Goal: Task Accomplishment & Management: Manage account settings

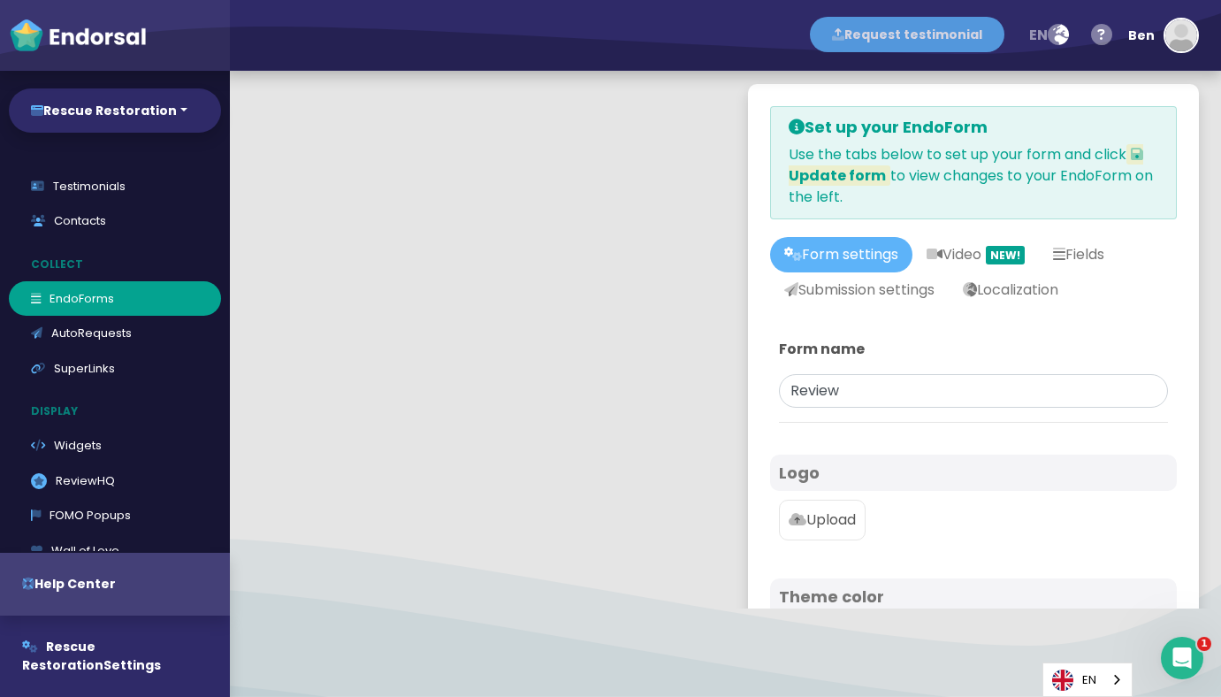
click at [944, 42] on button "Request testimonial" at bounding box center [907, 34] width 195 height 35
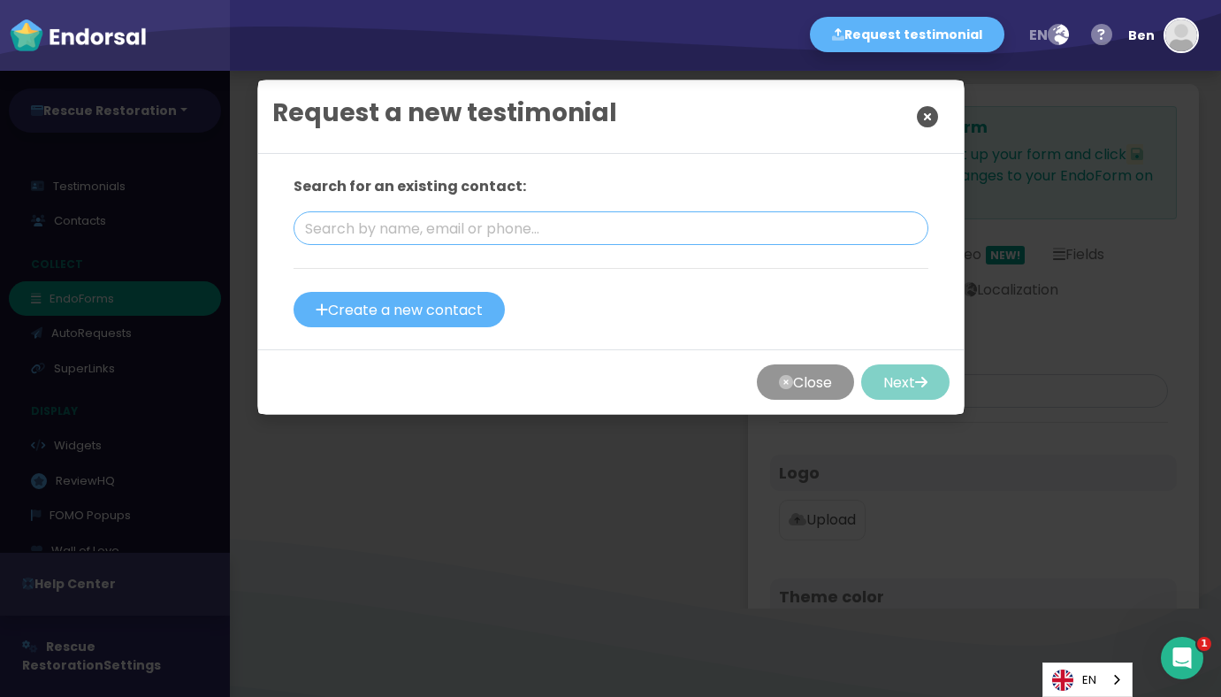
click at [528, 233] on input "text" at bounding box center [611, 228] width 635 height 34
type input "[PERSON_NAME][EMAIL_ADDRESS][PERSON_NAME][DOMAIN_NAME]"
click at [737, 289] on div at bounding box center [611, 287] width 635 height 9
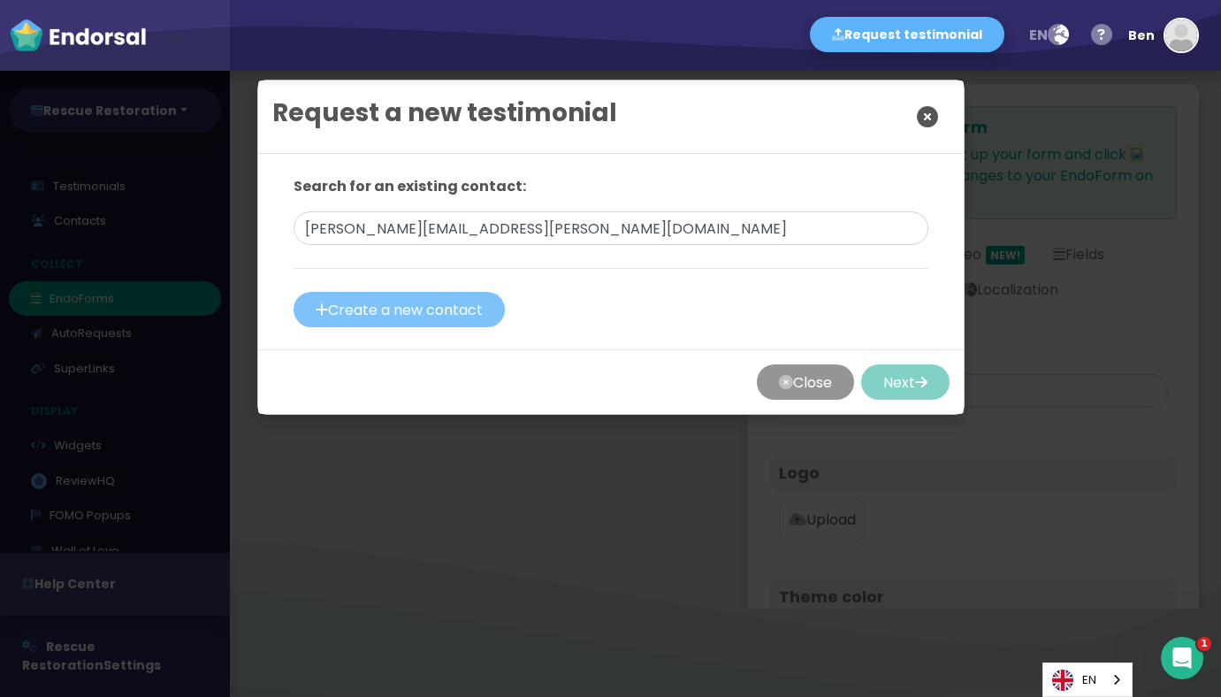
click at [459, 304] on button "Create a new contact" at bounding box center [399, 309] width 211 height 35
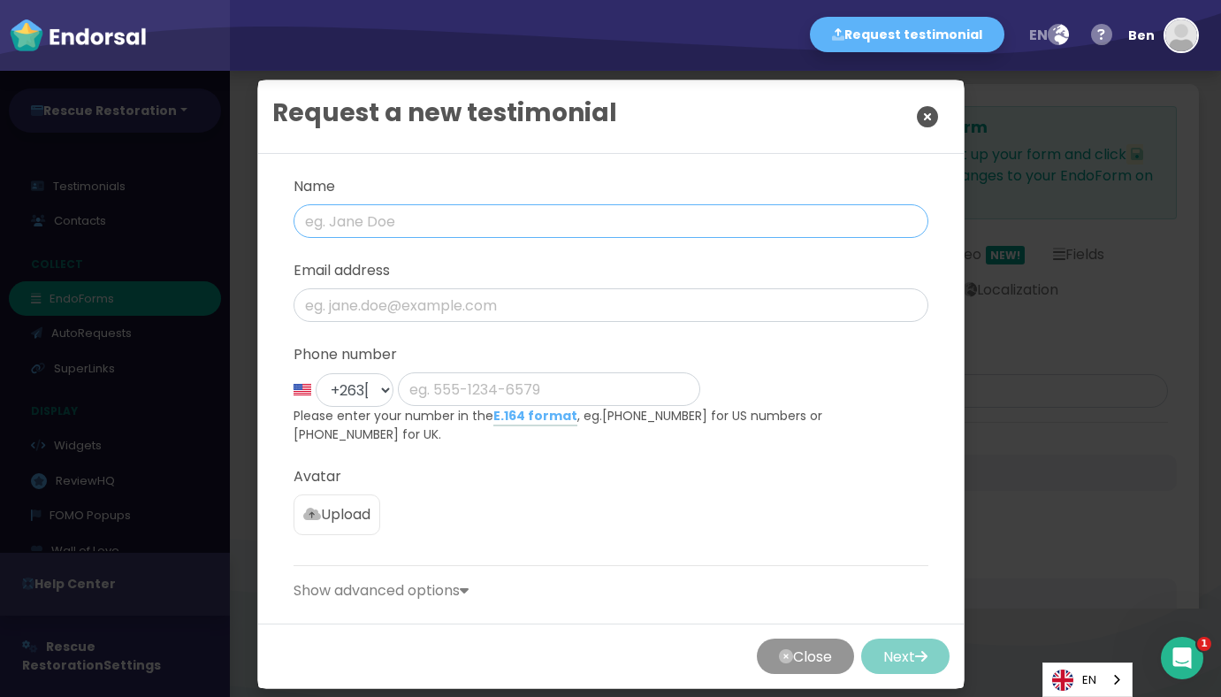
click at [418, 236] on input "text" at bounding box center [611, 221] width 635 height 34
type input "[PERSON_NAME]"
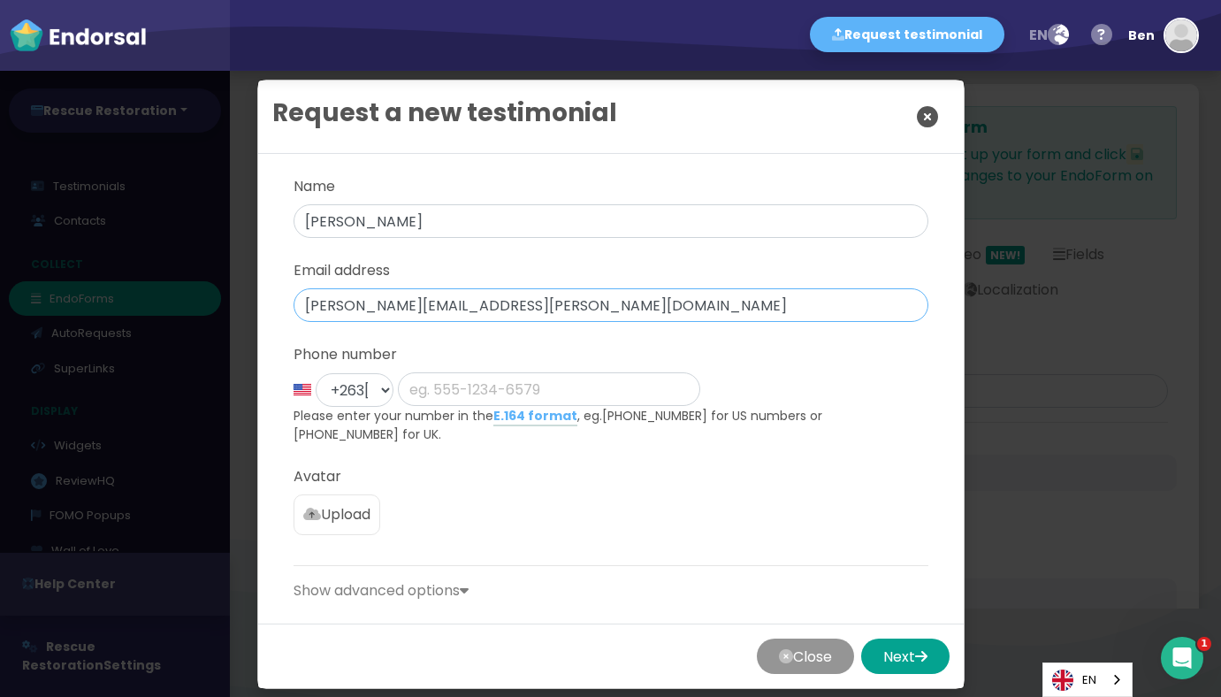
scroll to position [17, 0]
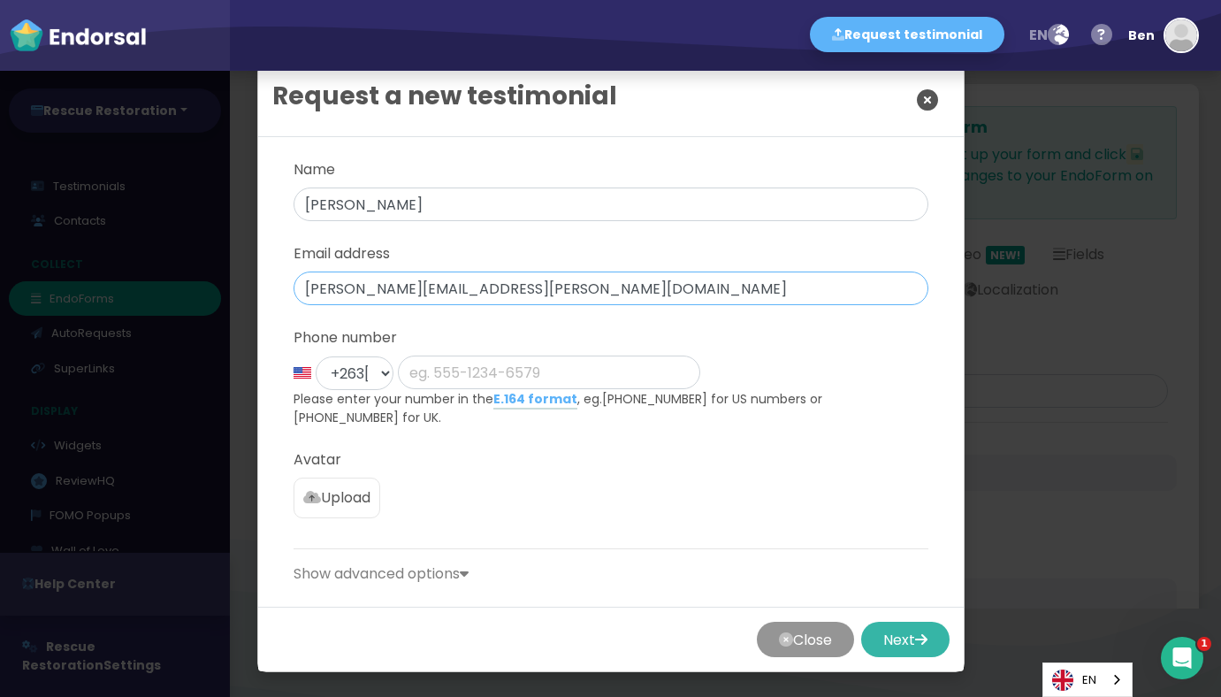
type input "[PERSON_NAME][EMAIL_ADDRESS][PERSON_NAME][DOMAIN_NAME]"
click at [890, 635] on button "Next" at bounding box center [905, 639] width 88 height 35
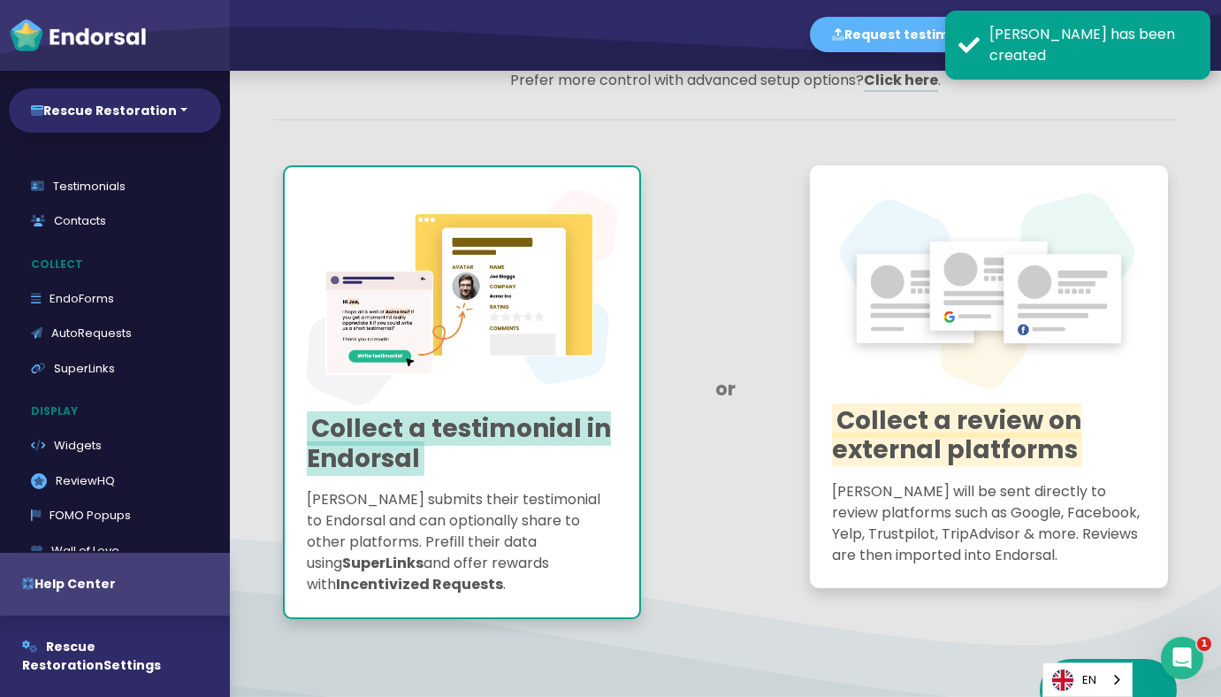
scroll to position [149, 0]
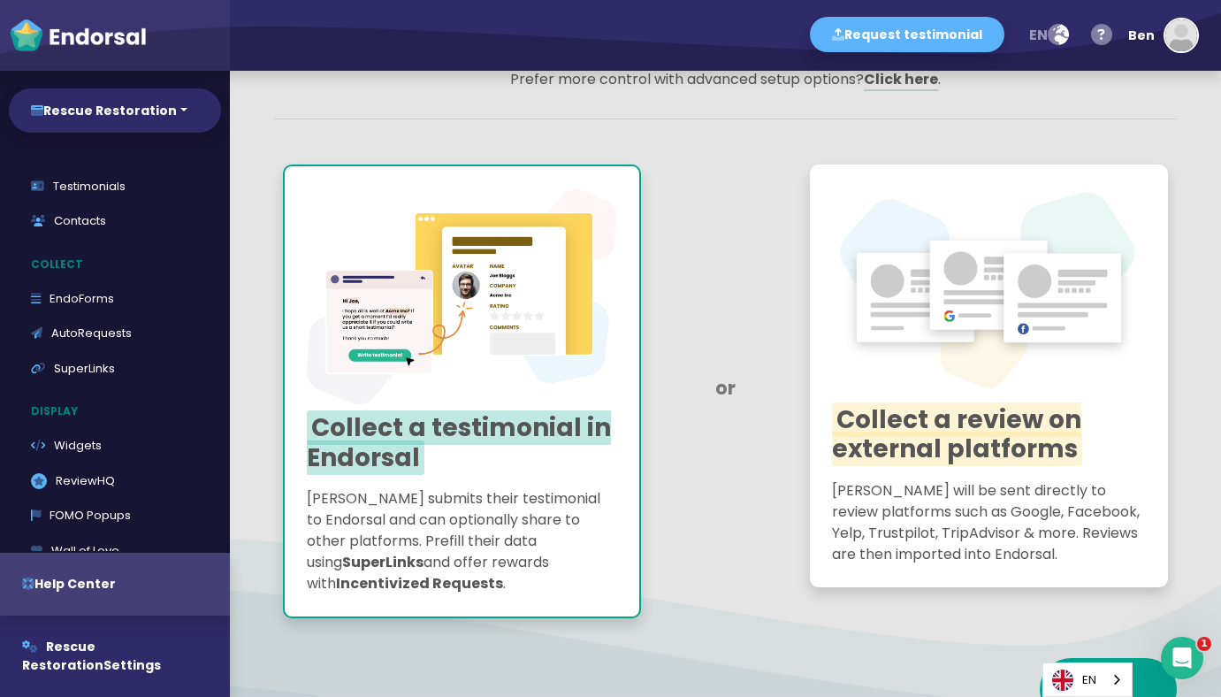
click at [889, 509] on p "[PERSON_NAME] will be sent directly to review platforms such as Google, Faceboo…" at bounding box center [989, 522] width 314 height 85
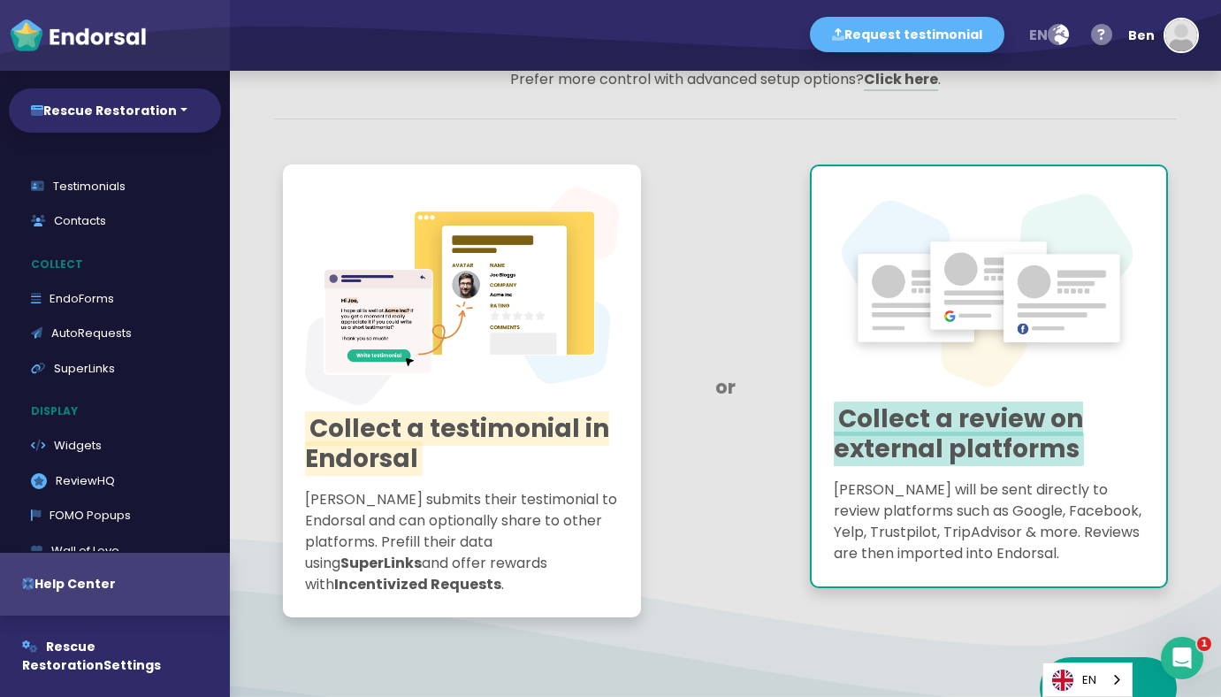
scroll to position [304, 0]
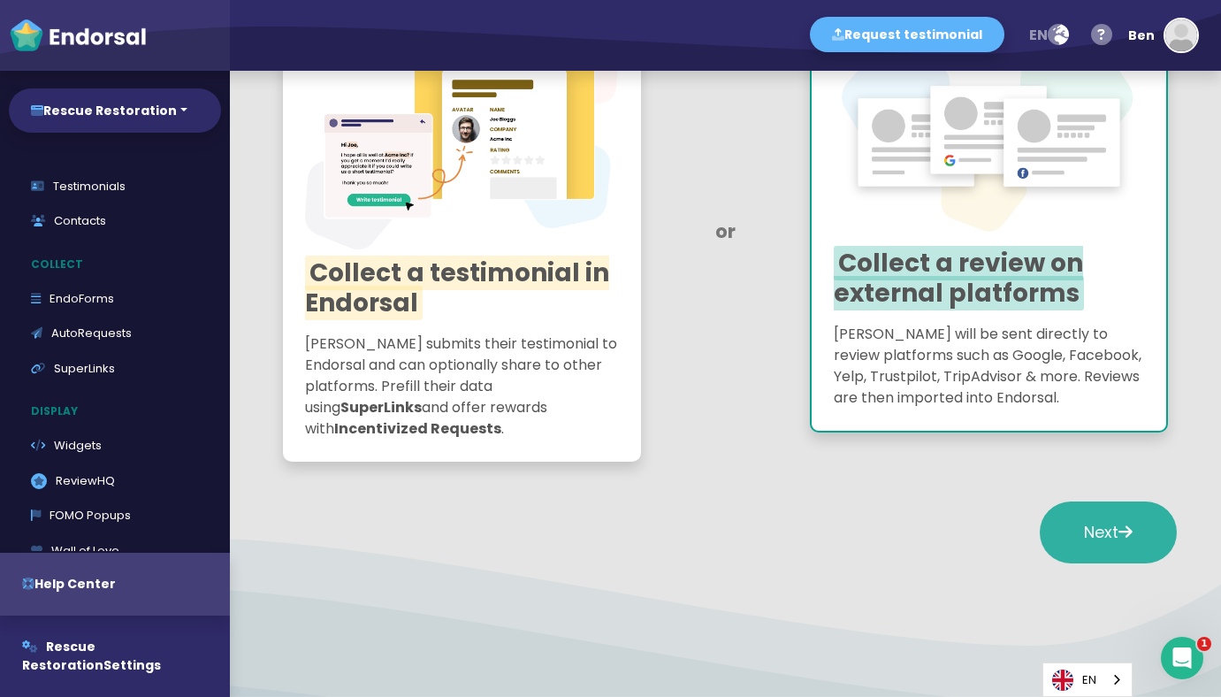
click at [1088, 521] on span "Next" at bounding box center [1108, 532] width 49 height 22
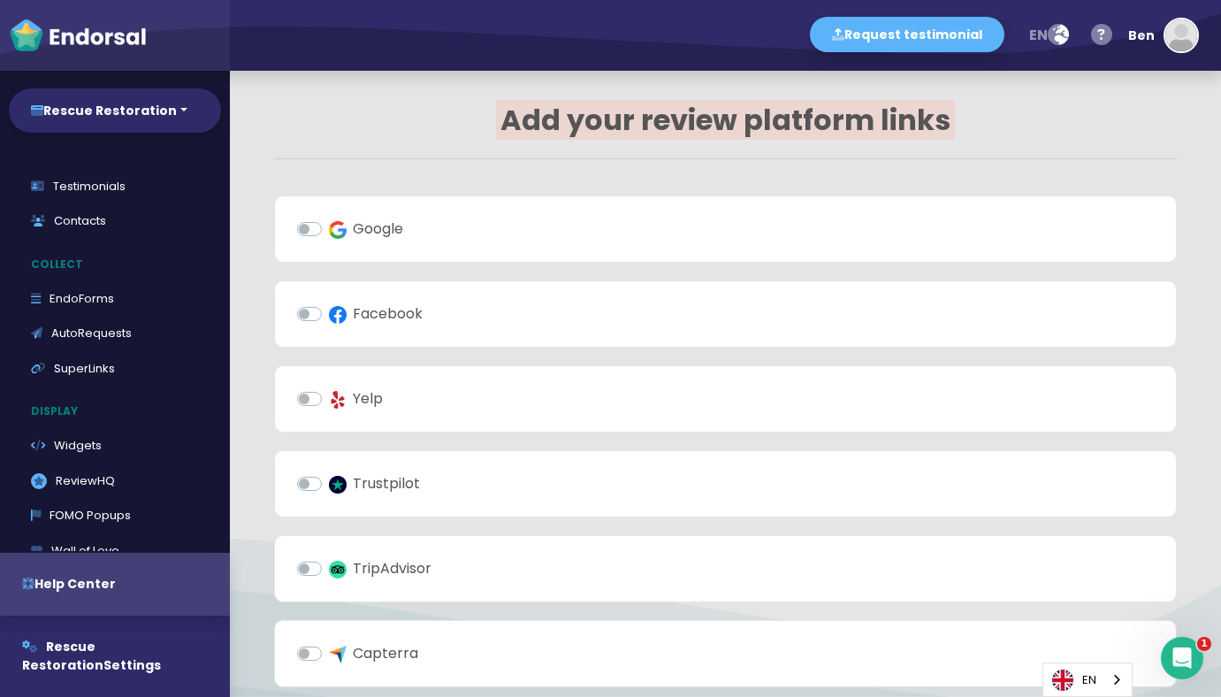
scroll to position [5, 0]
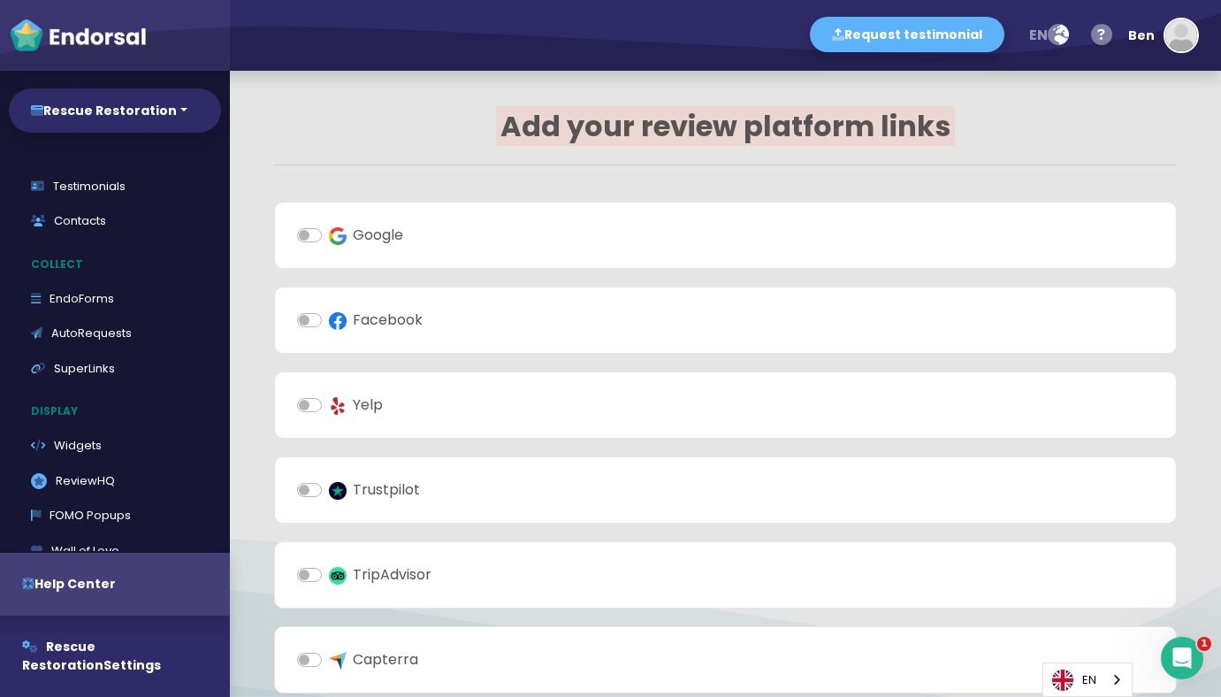
click at [329, 227] on label "Google" at bounding box center [366, 235] width 74 height 21
click at [0, 0] on input "Google" at bounding box center [0, 0] width 0 height 0
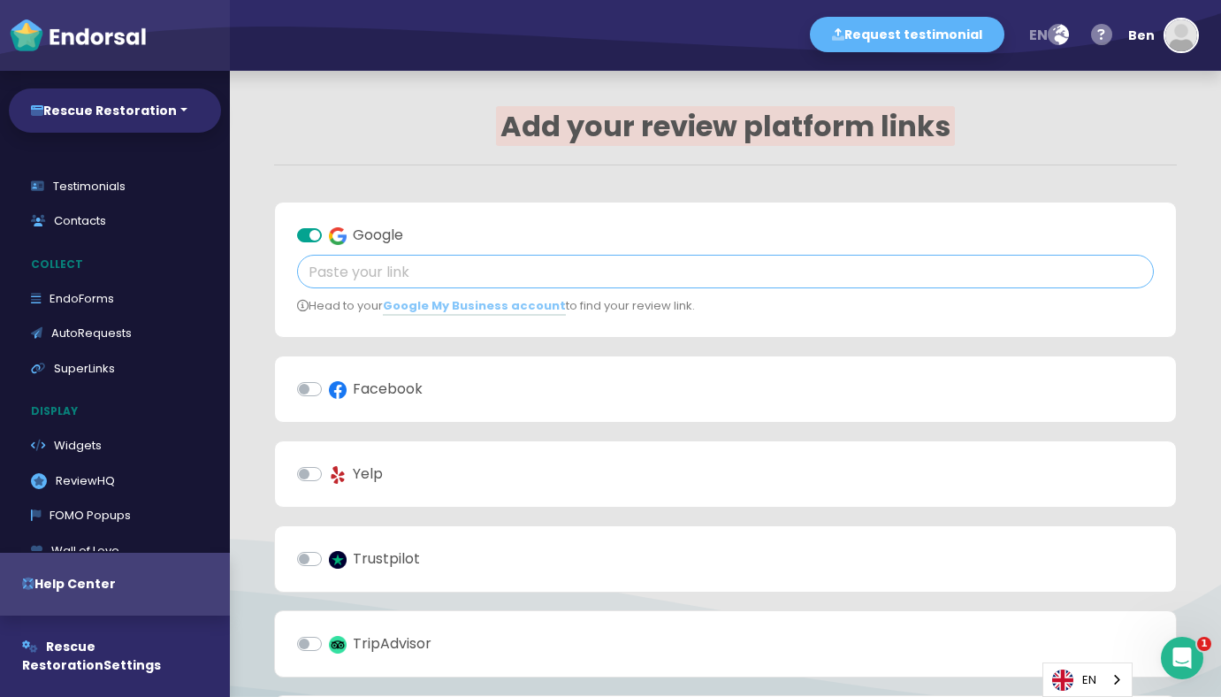
click at [398, 275] on input "text" at bounding box center [725, 272] width 857 height 34
paste input "[URL][DOMAIN_NAME] [URL][DOMAIN_NAME]"
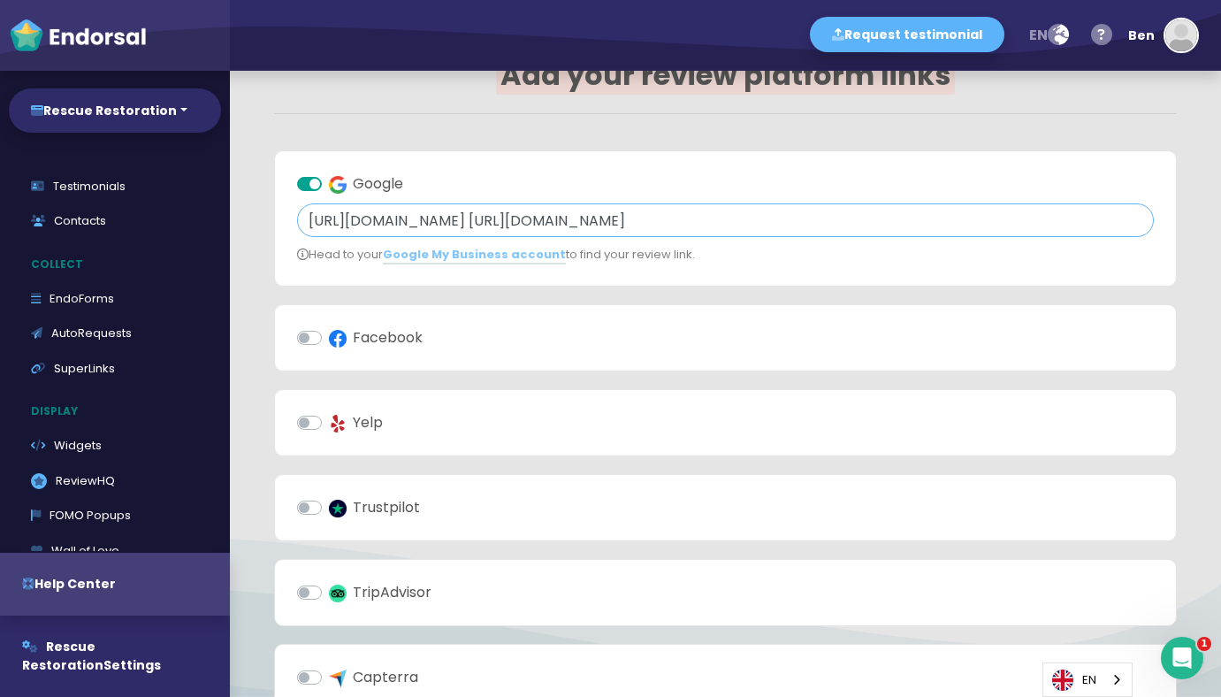
scroll to position [667, 0]
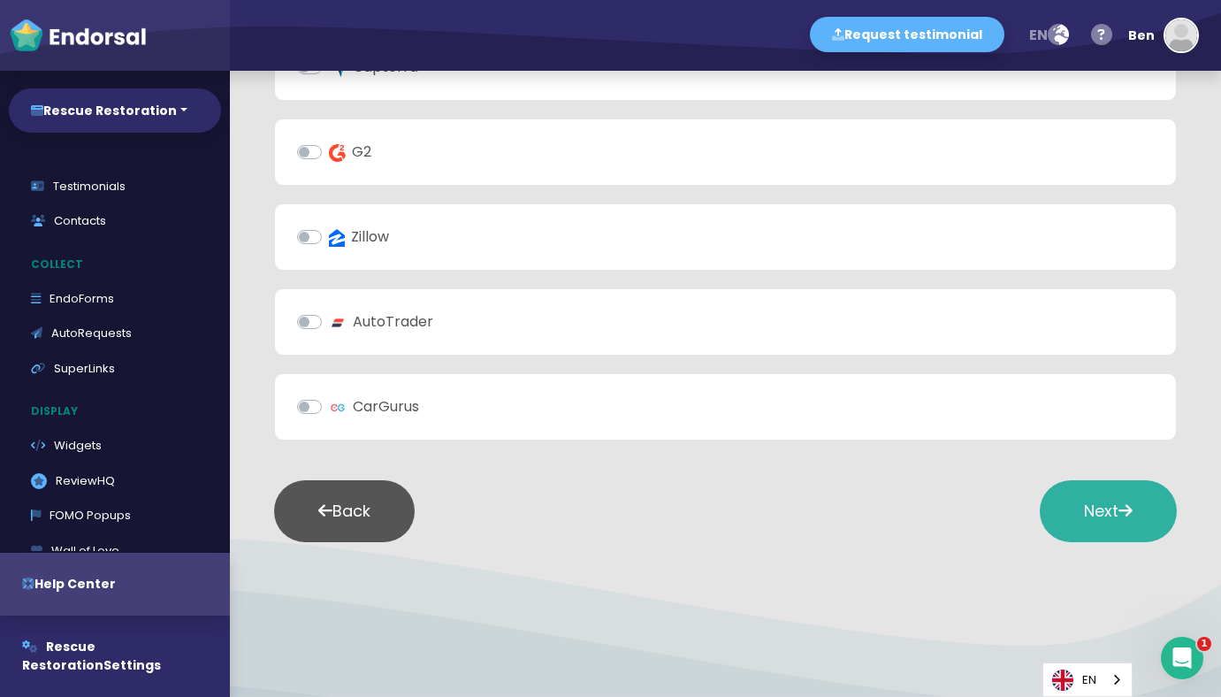
type input "[URL][DOMAIN_NAME] [URL][DOMAIN_NAME]"
click at [1122, 498] on button "Next" at bounding box center [1108, 511] width 137 height 62
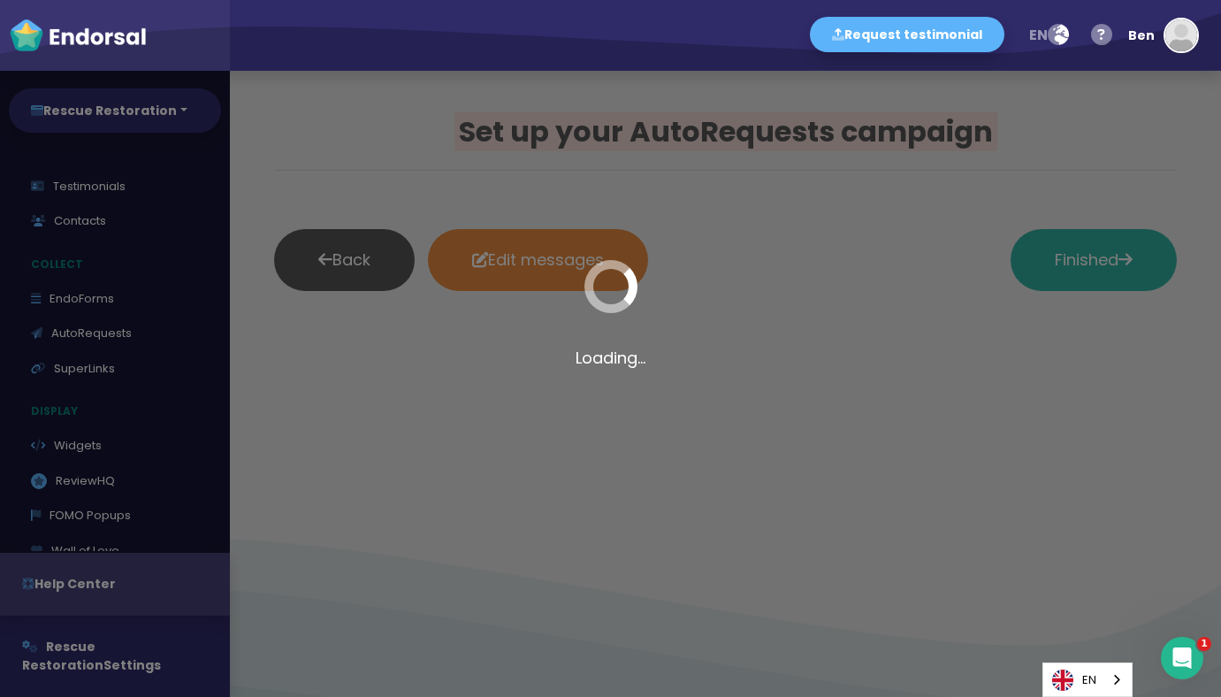
scroll to position [0, 0]
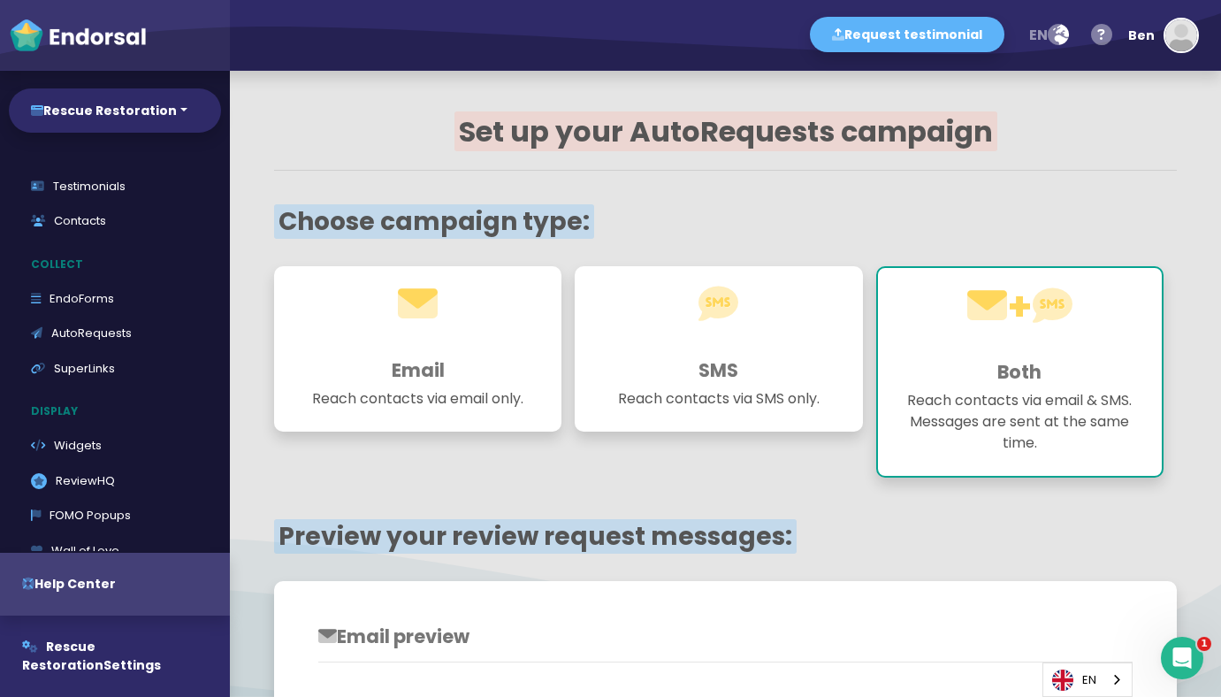
click at [424, 328] on sup at bounding box center [418, 305] width 40 height 56
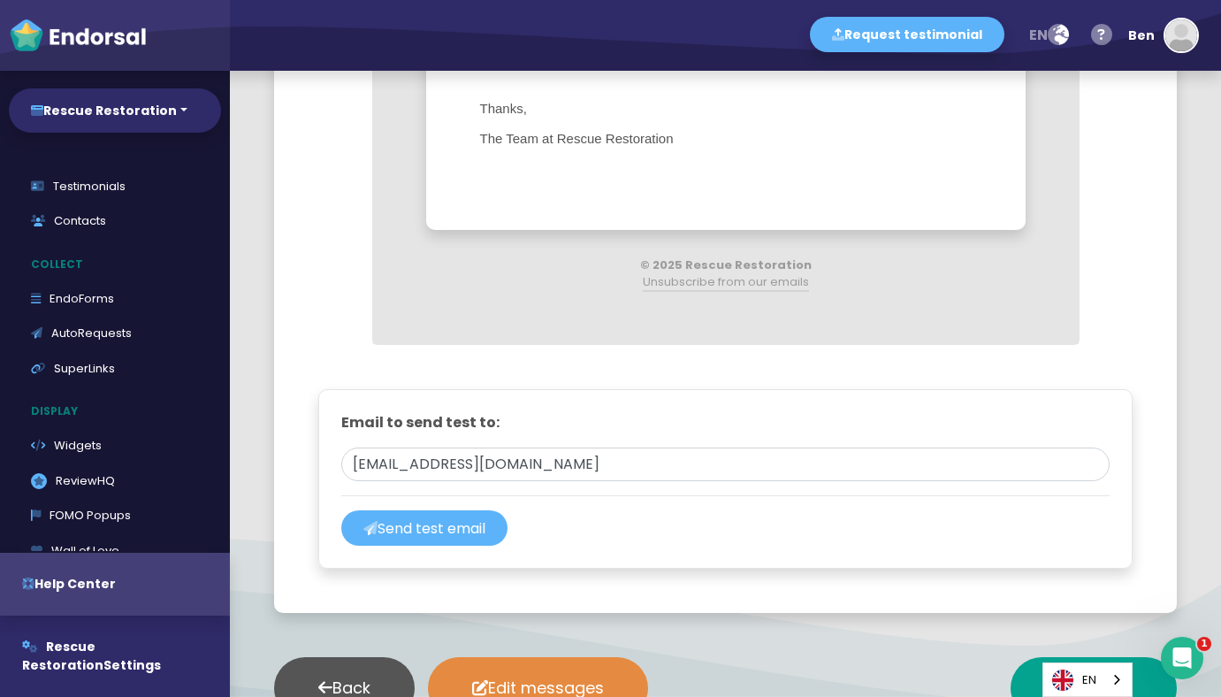
scroll to position [1137, 0]
click at [425, 536] on button "Send test email" at bounding box center [424, 527] width 166 height 35
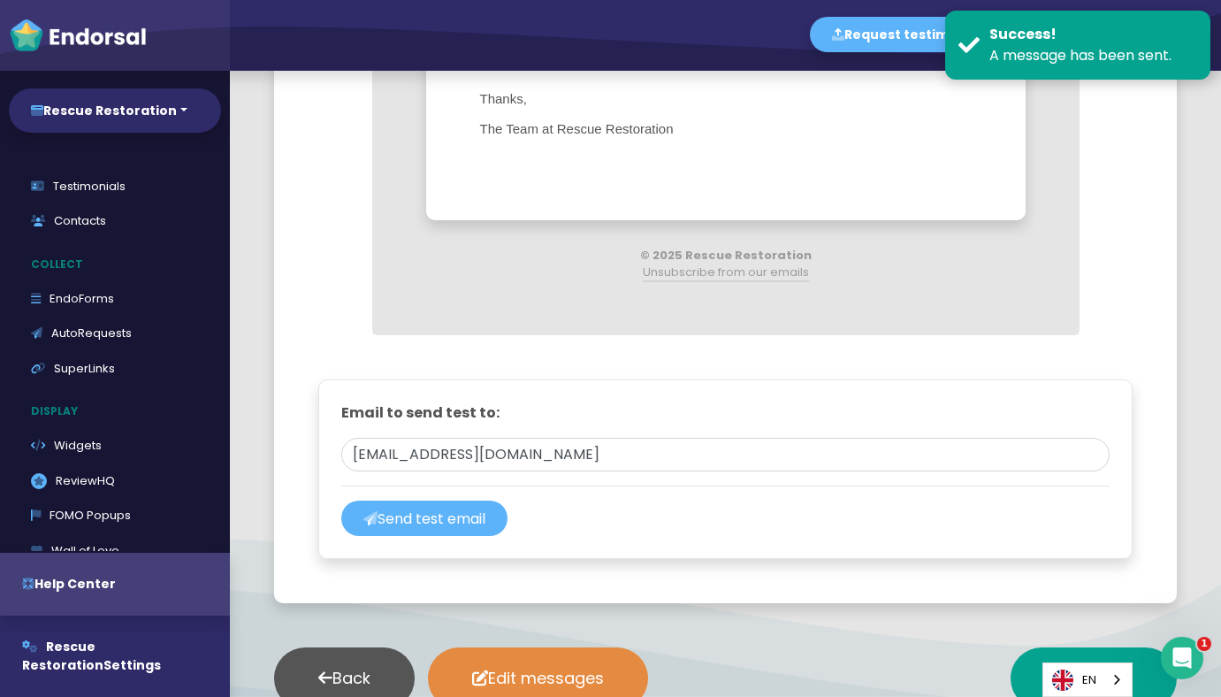
scroll to position [1232, 0]
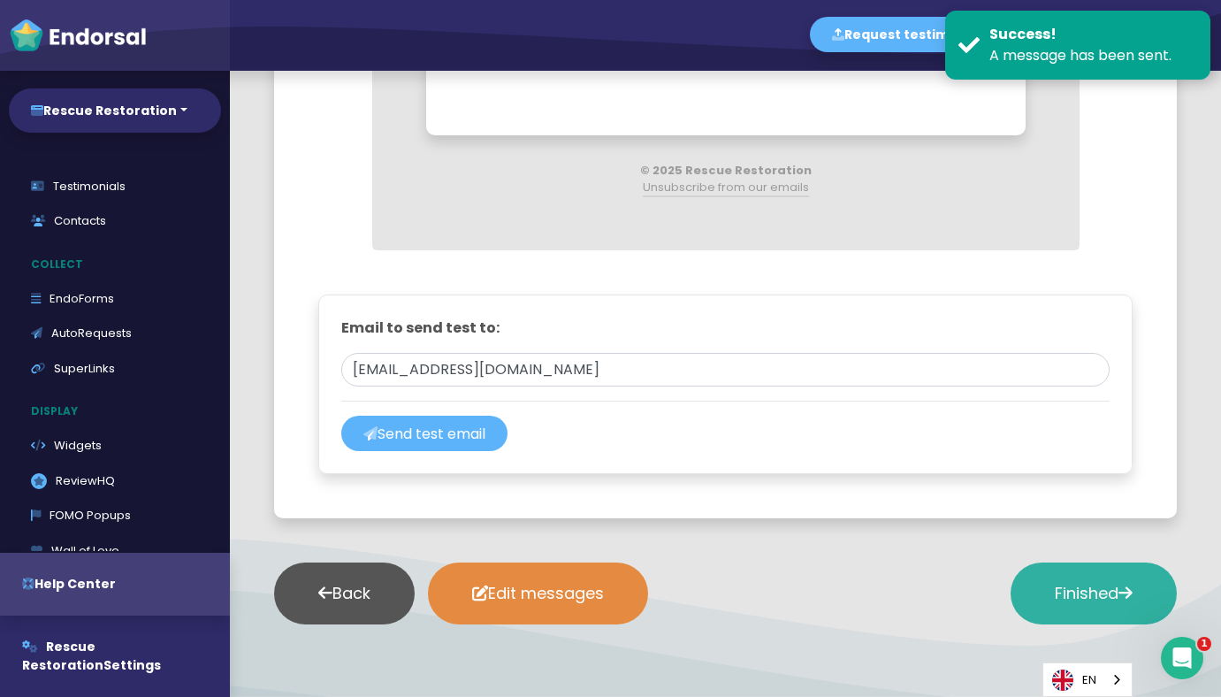
click at [1038, 607] on button "Finished" at bounding box center [1094, 593] width 166 height 62
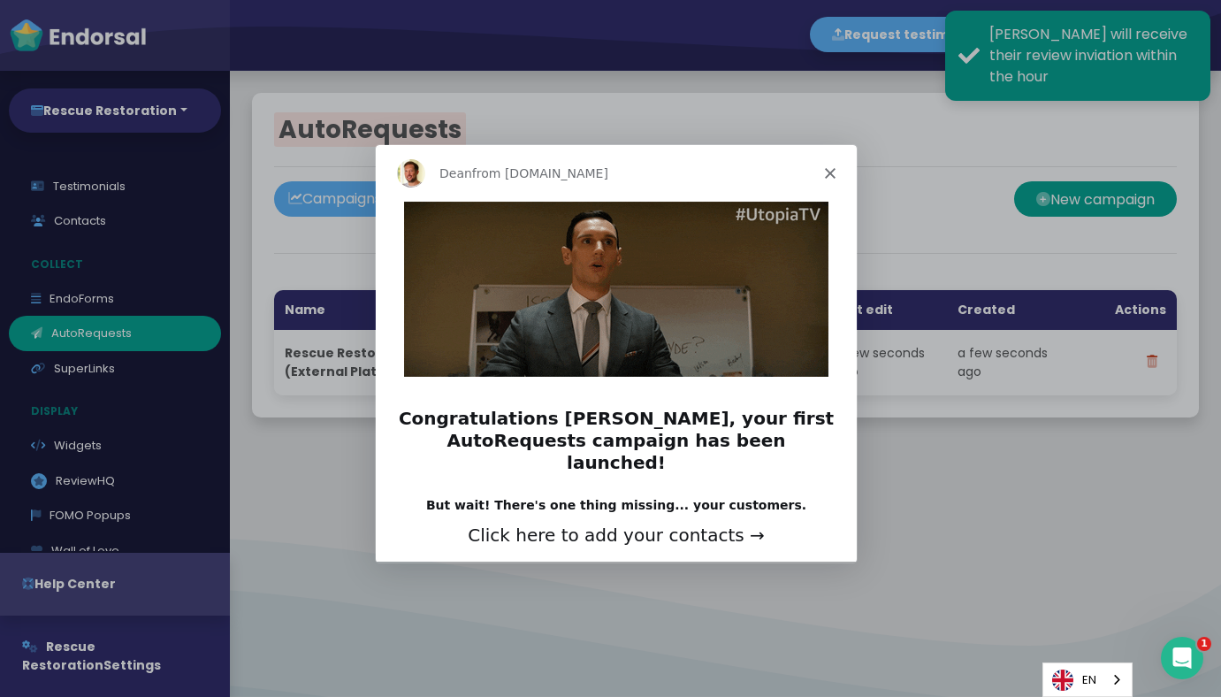
click at [815, 177] on div "[PERSON_NAME] from [DOMAIN_NAME]" at bounding box center [614, 172] width 481 height 57
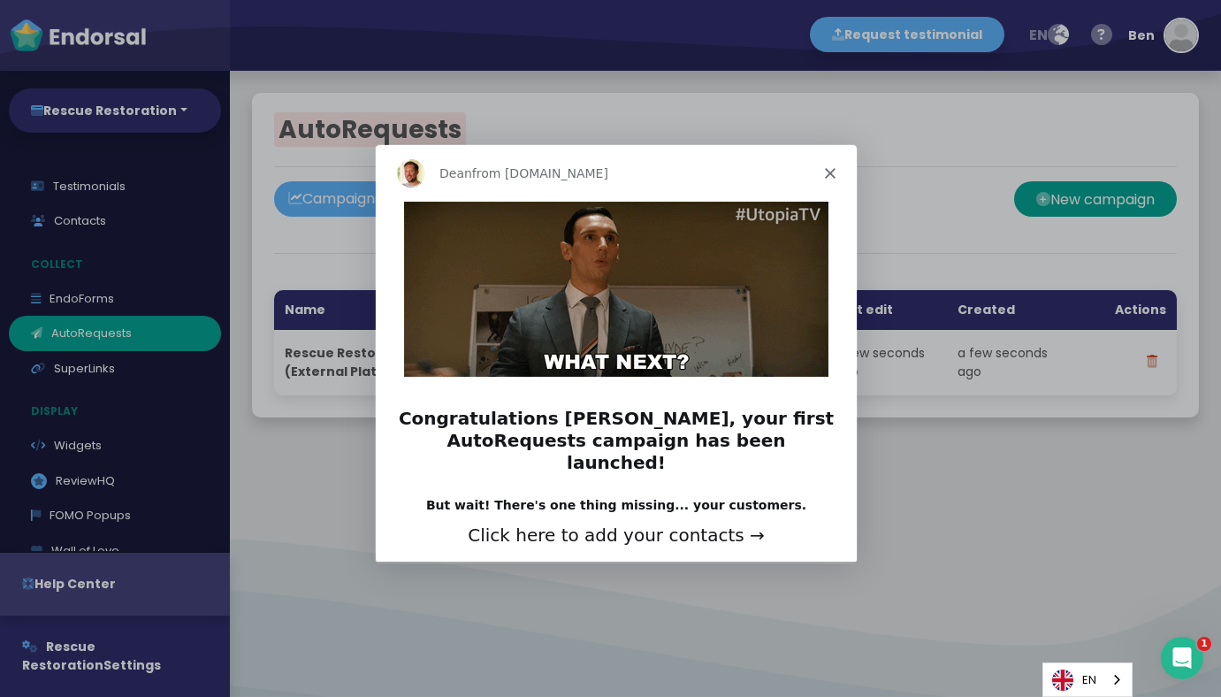
click at [828, 174] on icon "Close" at bounding box center [828, 172] width 11 height 11
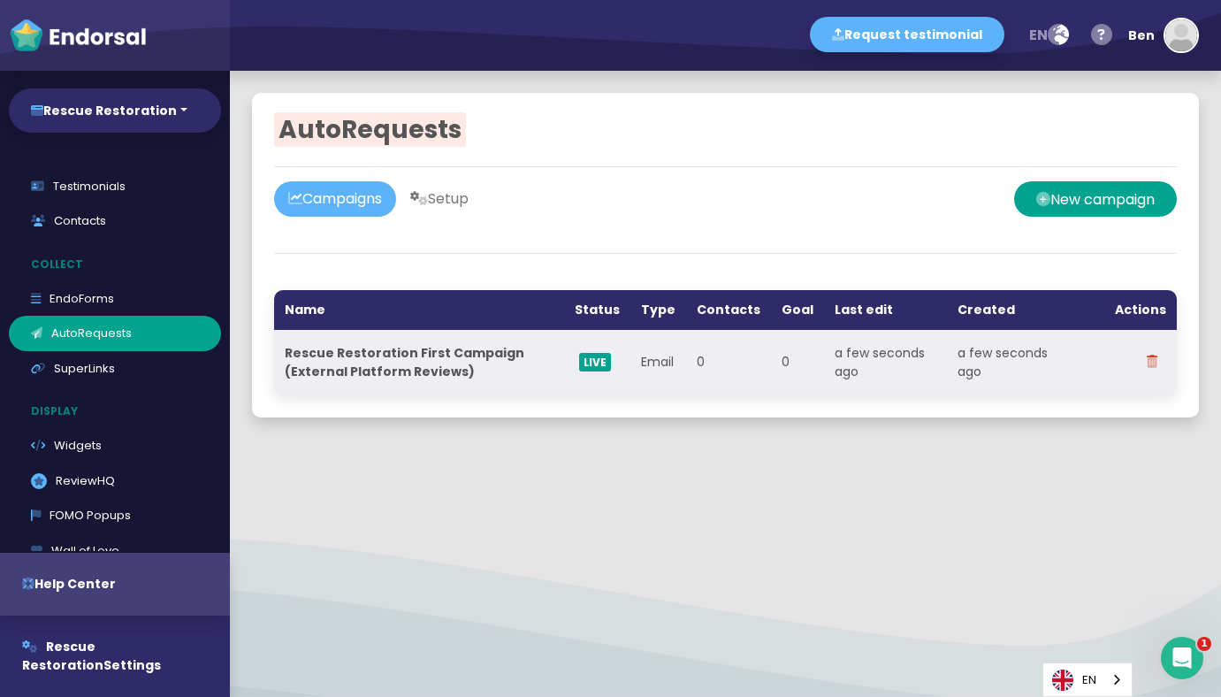
click at [437, 353] on strong "Rescue Restoration First Campaign (External Platform Reviews)" at bounding box center [406, 362] width 242 height 36
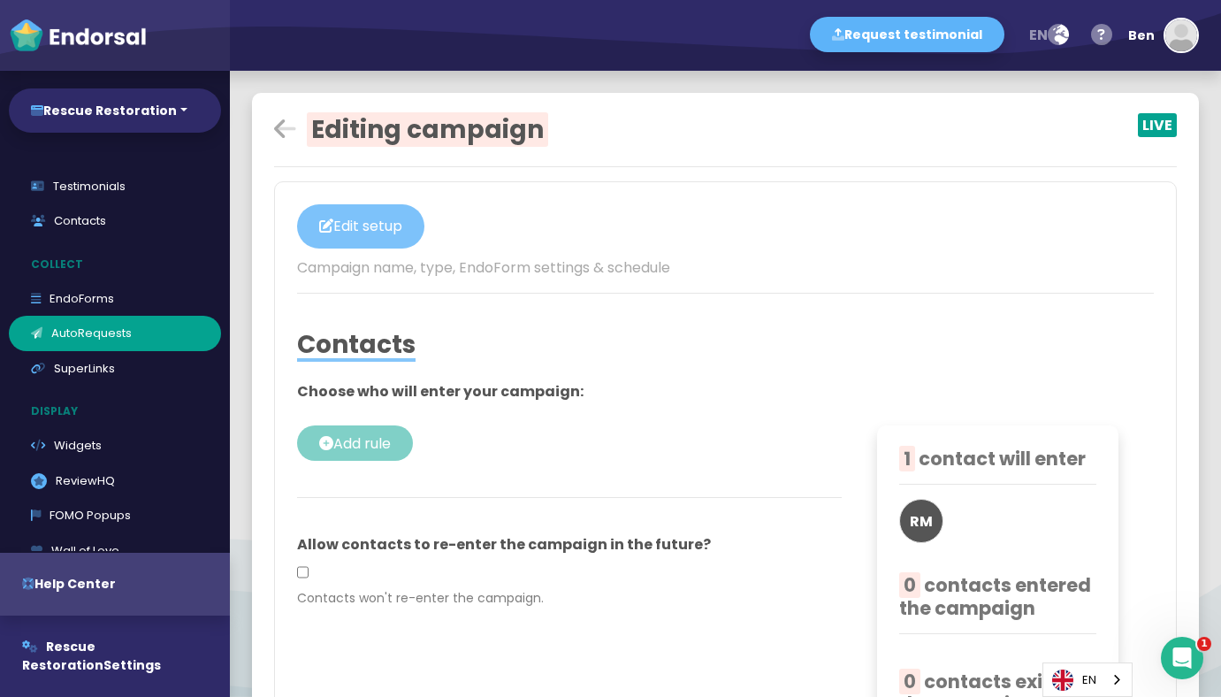
click at [381, 220] on button "Edit setup" at bounding box center [360, 226] width 127 height 44
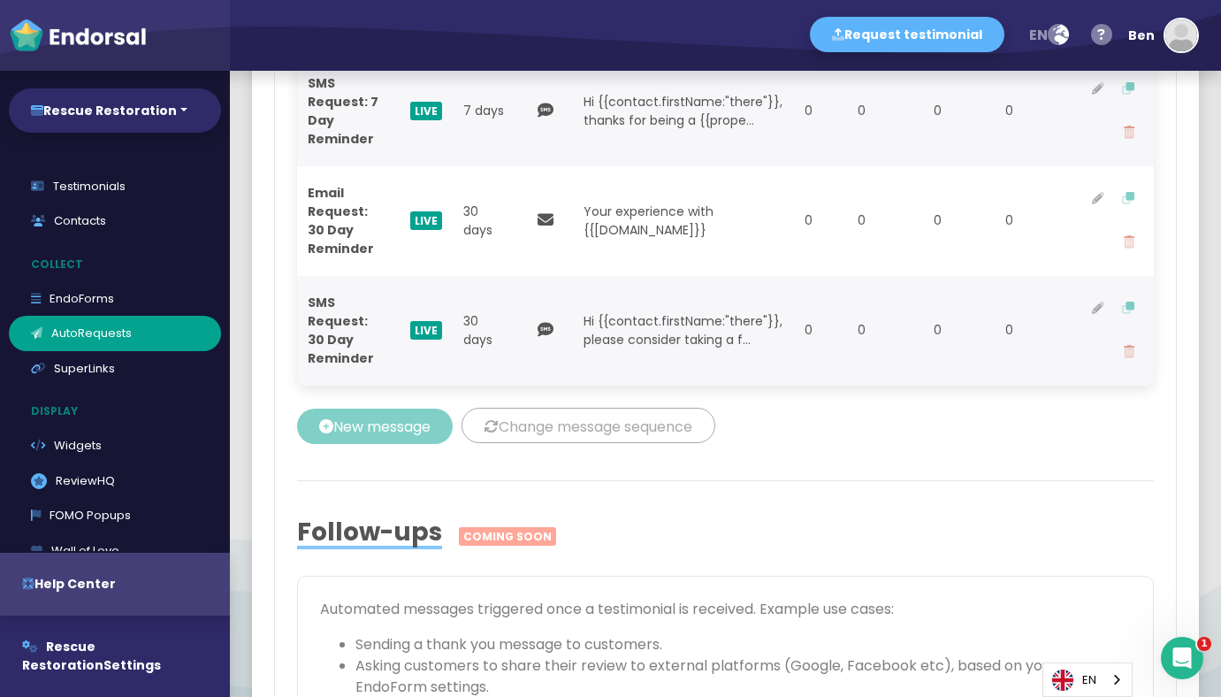
scroll to position [2520, 0]
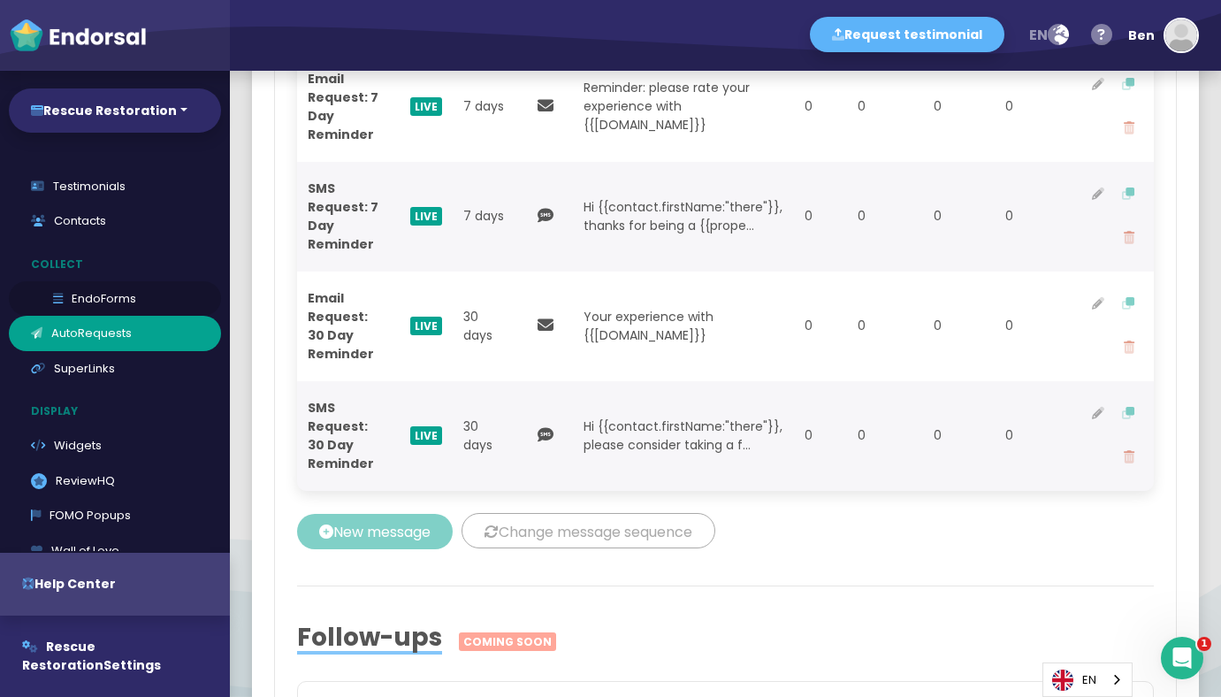
click at [107, 299] on link "EndoForms" at bounding box center [115, 298] width 212 height 35
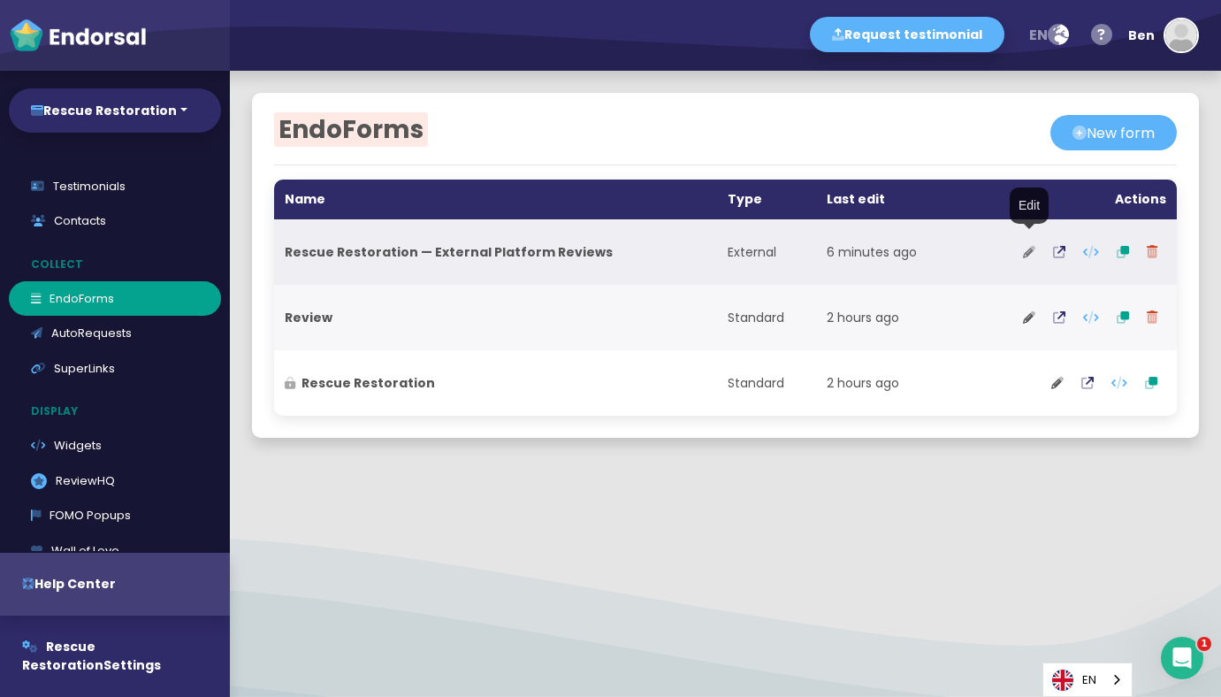
click at [1033, 251] on icon at bounding box center [1029, 252] width 12 height 12
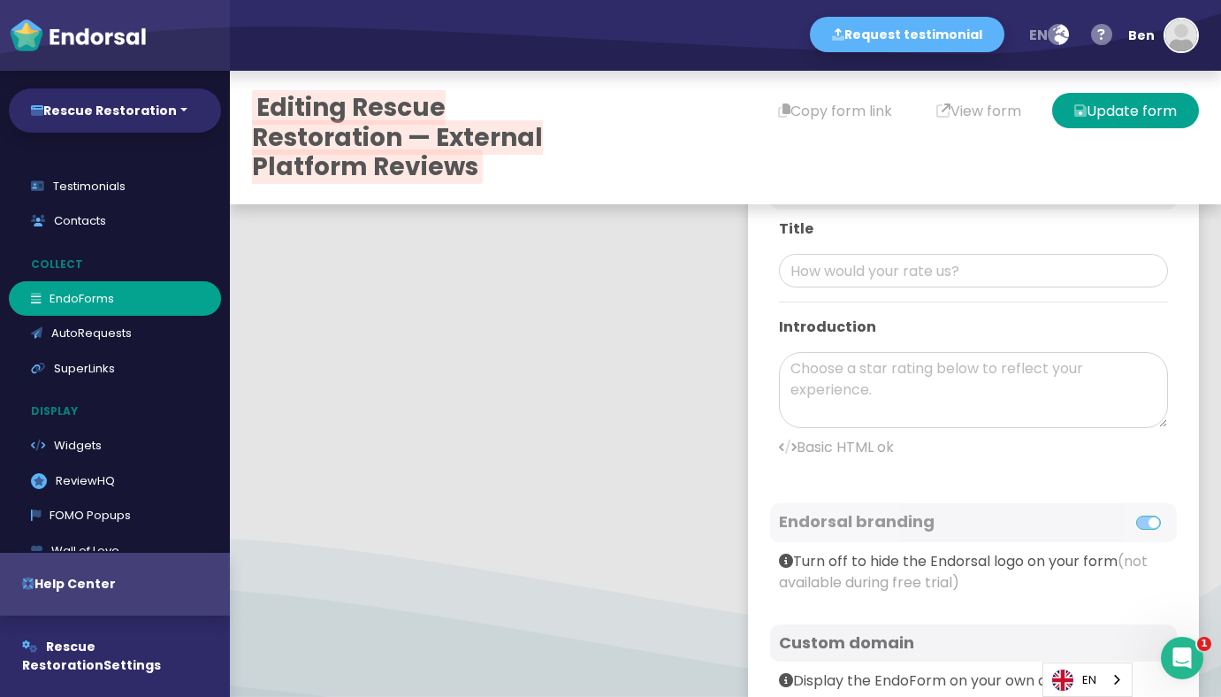
type input "#5DB3F9"
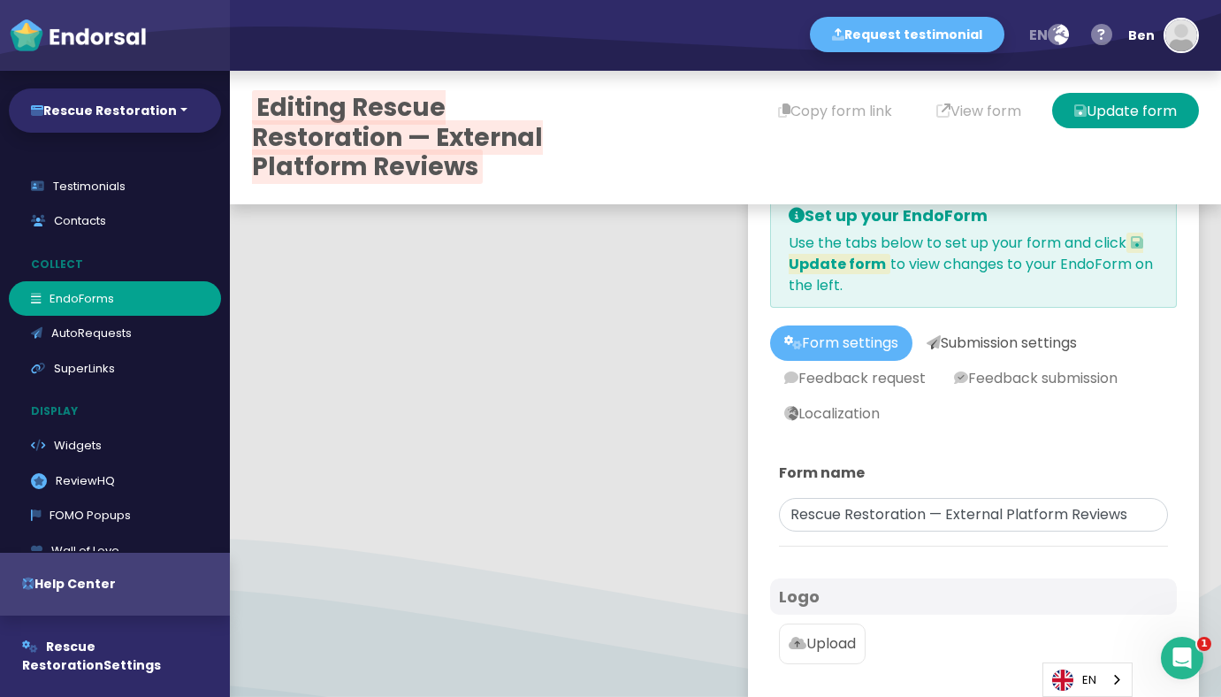
click at [960, 340] on link "Submission settings" at bounding box center [1001, 342] width 179 height 35
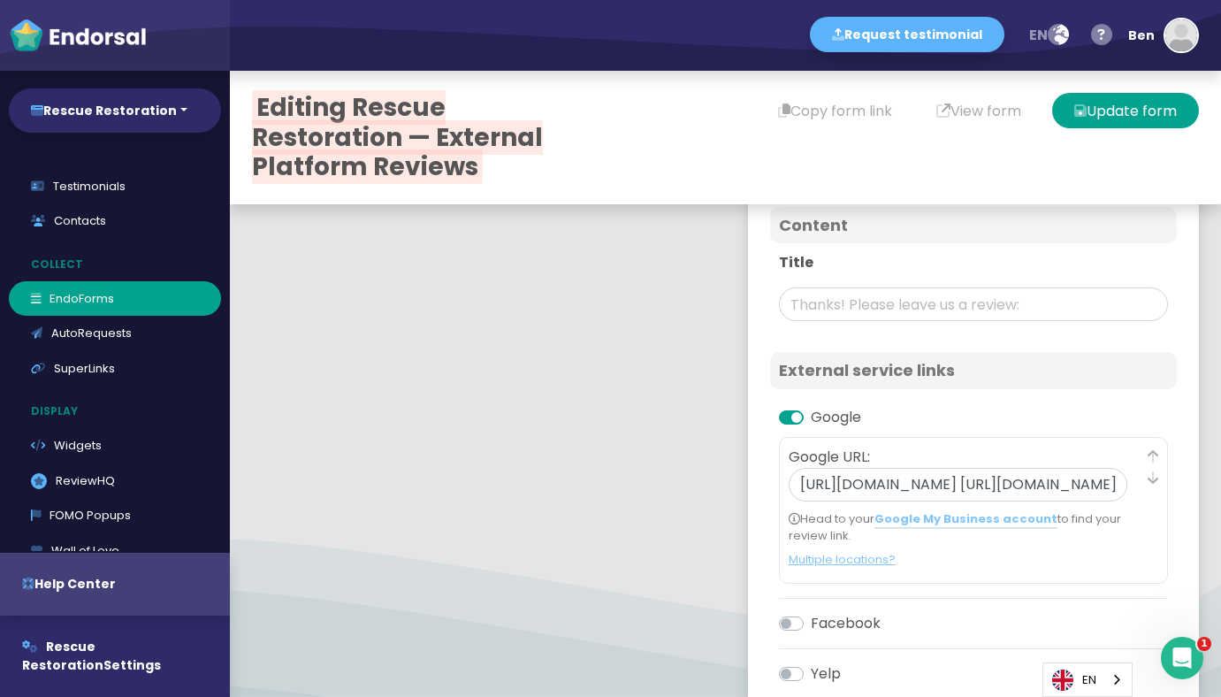
scroll to position [255, 0]
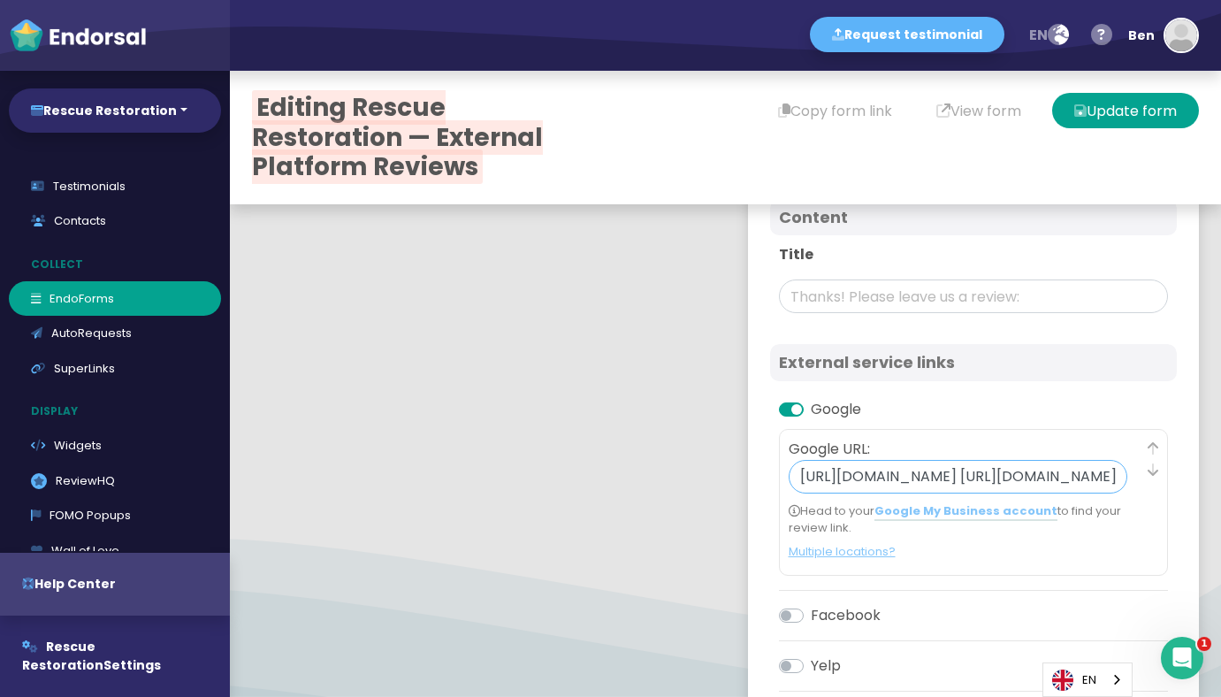
click at [915, 478] on input "[URL][DOMAIN_NAME] [URL][DOMAIN_NAME]" at bounding box center [959, 477] width 340 height 34
paste input "[URL][DOMAIN_NAME]"
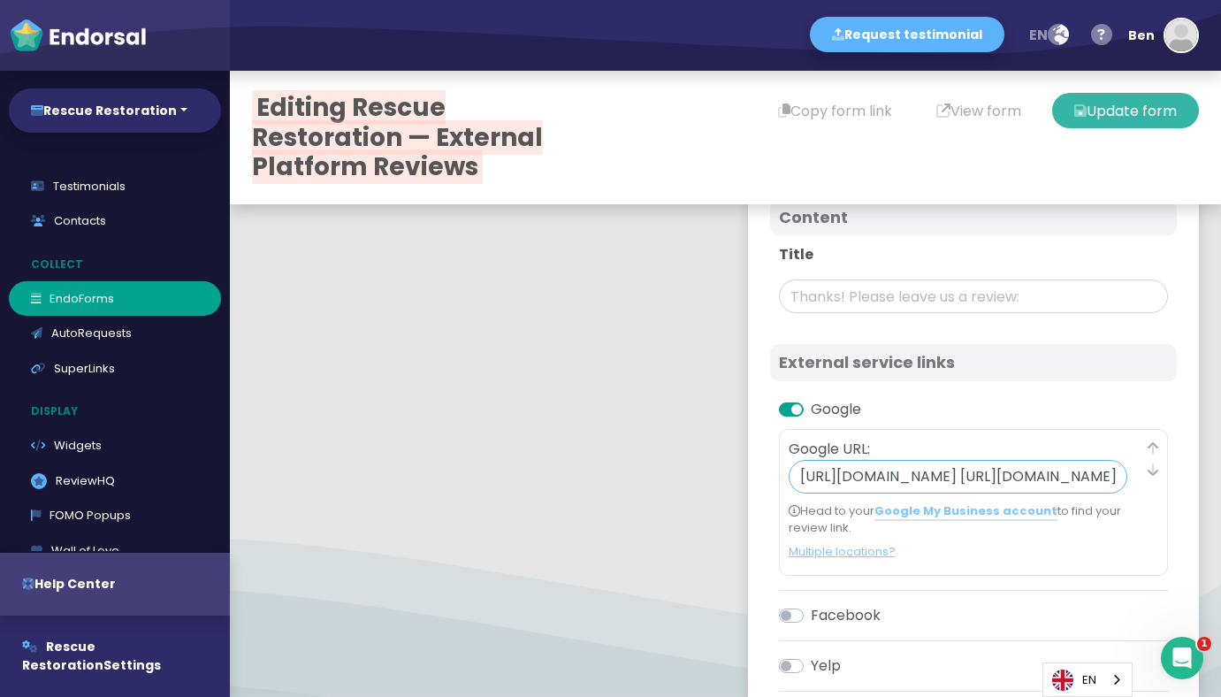
type input "[URL][DOMAIN_NAME] [URL][DOMAIN_NAME]"
click at [1111, 119] on button "Update form" at bounding box center [1125, 110] width 147 height 35
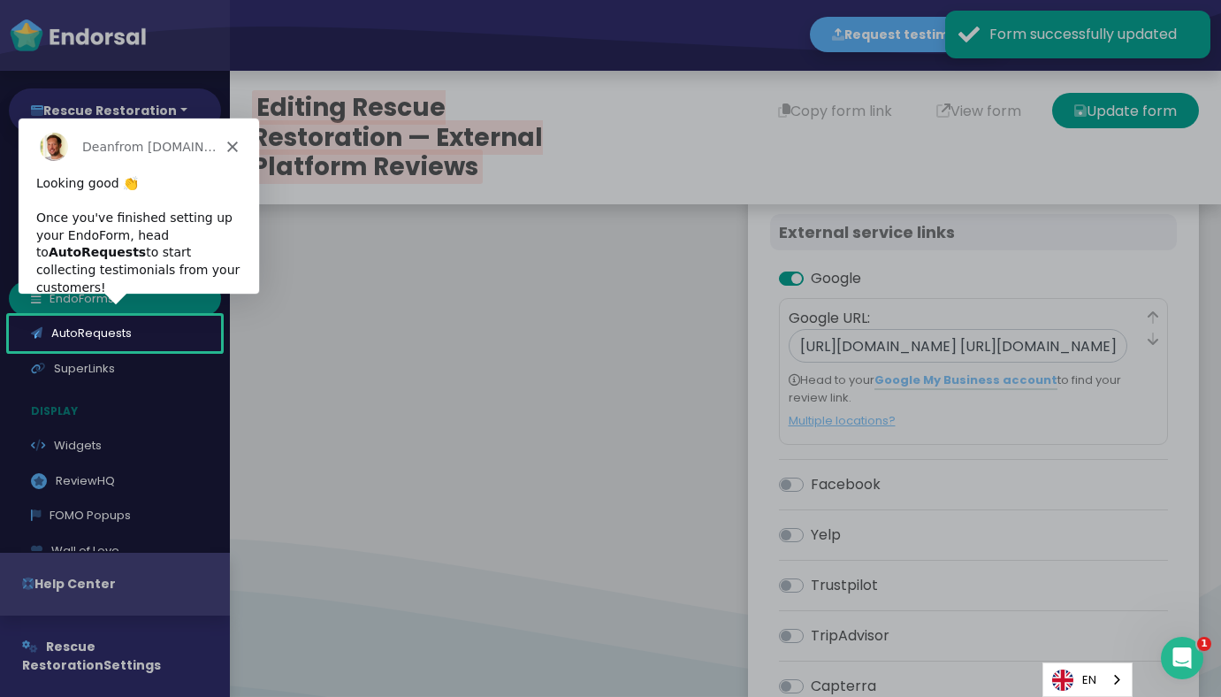
click at [883, 347] on div "Product tour overlay" at bounding box center [610, 348] width 1221 height 697
click at [232, 146] on polygon "Close" at bounding box center [231, 146] width 11 height 11
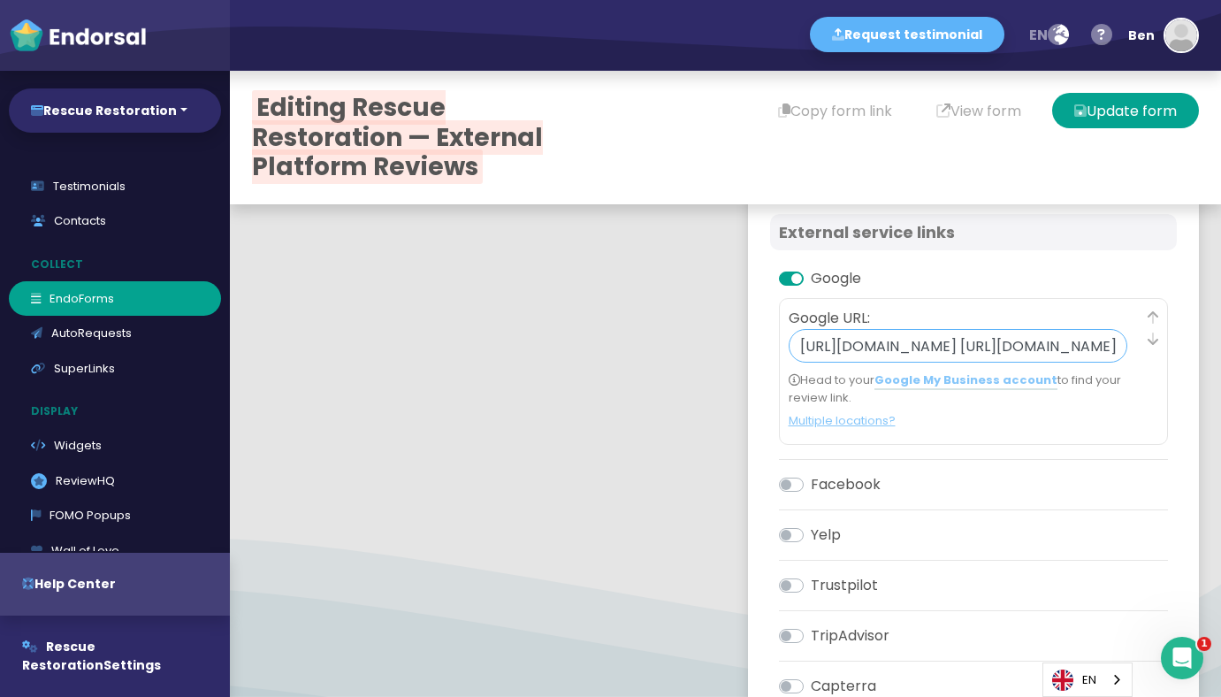
click at [866, 355] on input "[URL][DOMAIN_NAME] [URL][DOMAIN_NAME]" at bounding box center [959, 346] width 340 height 34
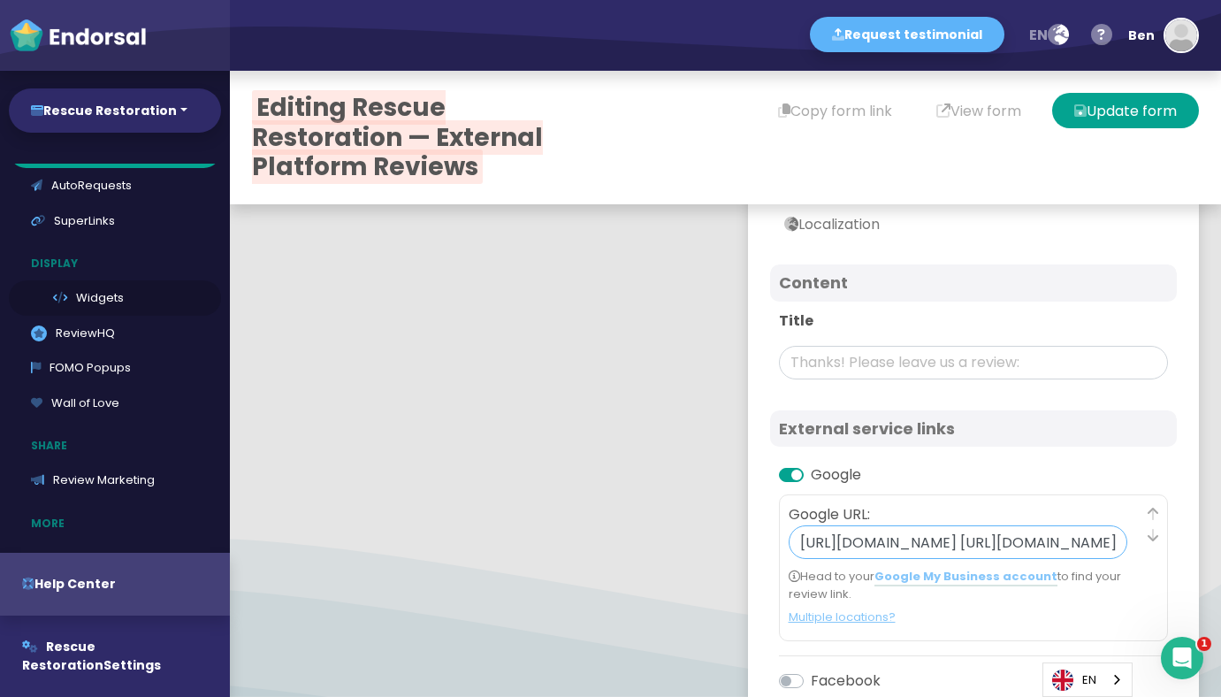
scroll to position [88, 0]
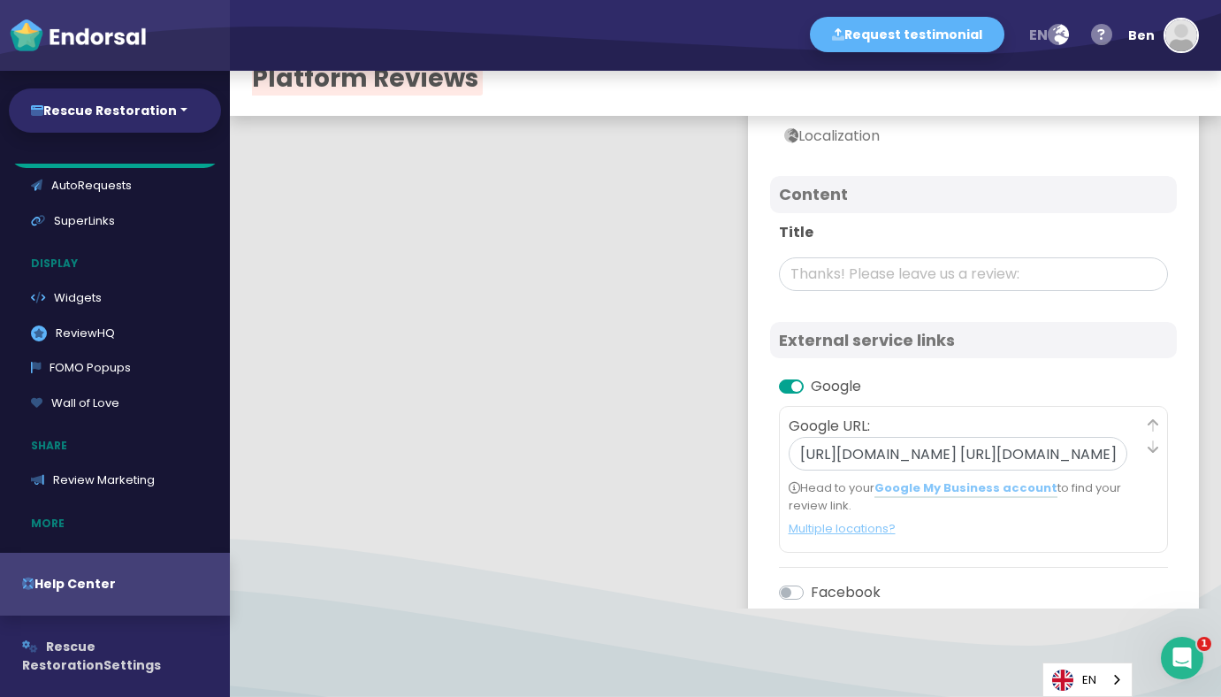
click at [103, 650] on span "Rescue Restoration" at bounding box center [62, 656] width 81 height 36
